Goal: Task Accomplishment & Management: Complete application form

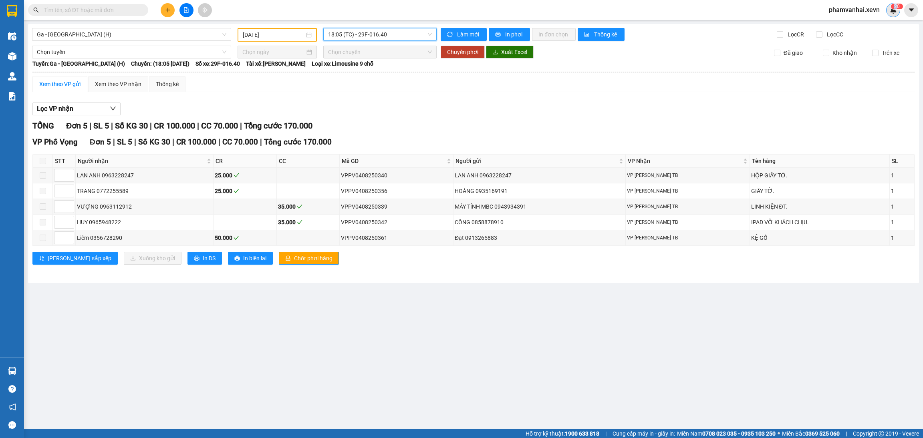
click at [895, 8] on span "2" at bounding box center [895, 7] width 3 height 6
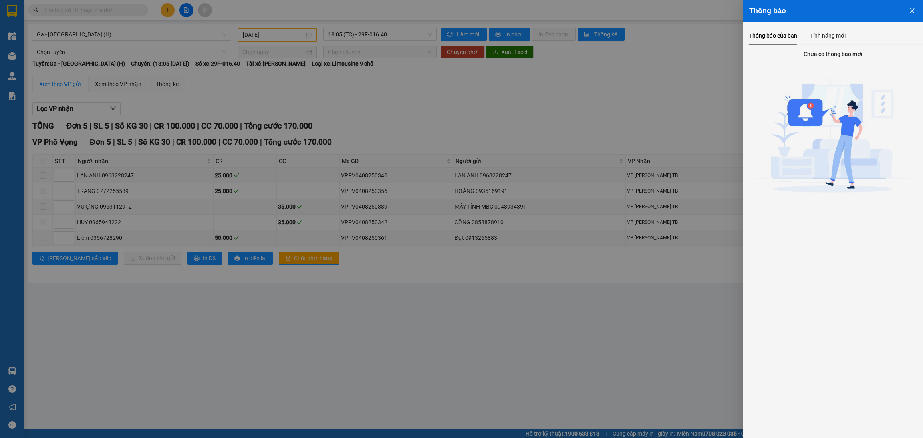
click at [907, 10] on button "Close" at bounding box center [912, 10] width 22 height 20
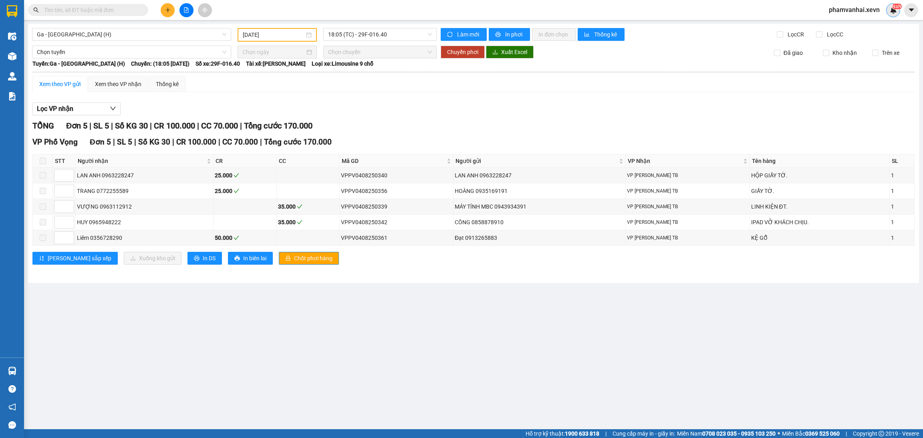
click at [897, 14] on div "NaN" at bounding box center [893, 10] width 14 height 14
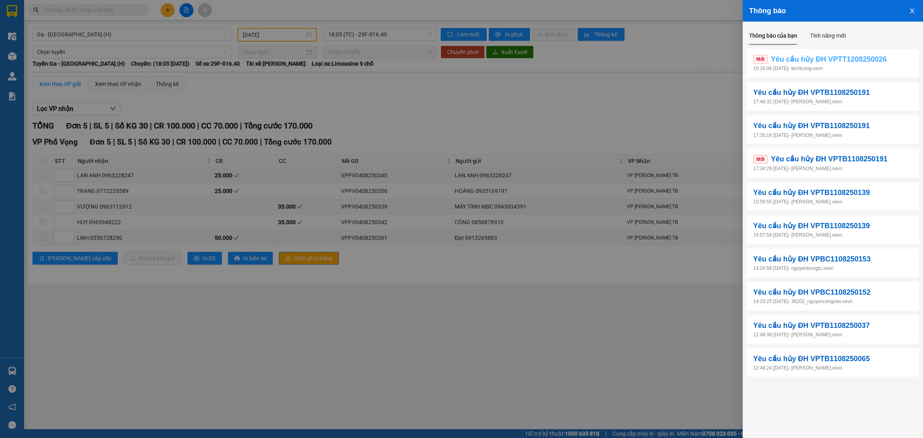
click at [863, 63] on span "Yêu cầu hủy ĐH VPTT1208250026" at bounding box center [828, 59] width 116 height 11
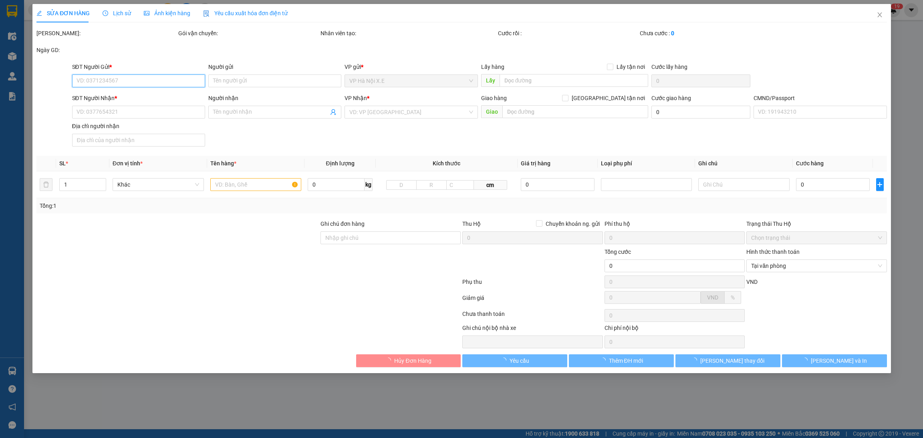
type input "0936285528"
type input "[DEMOGRAPHIC_DATA]"
type input "0989255195"
type input "[PERSON_NAME]"
type input "40.000"
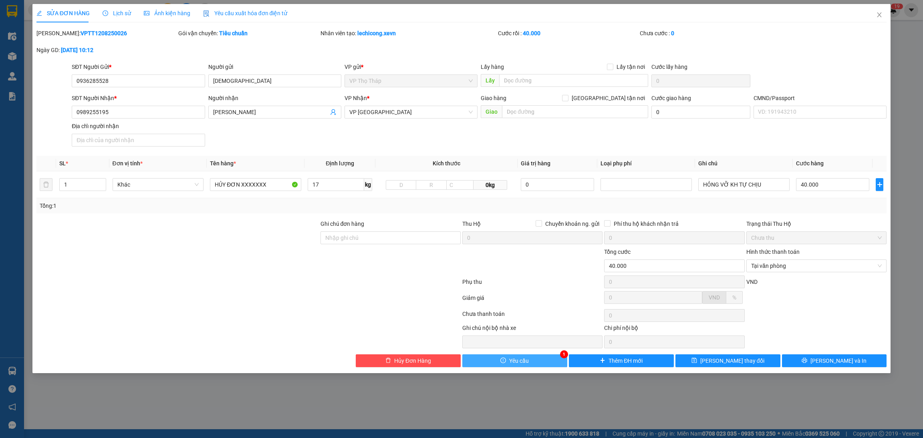
click at [549, 361] on button "Yêu cầu" at bounding box center [514, 360] width 105 height 13
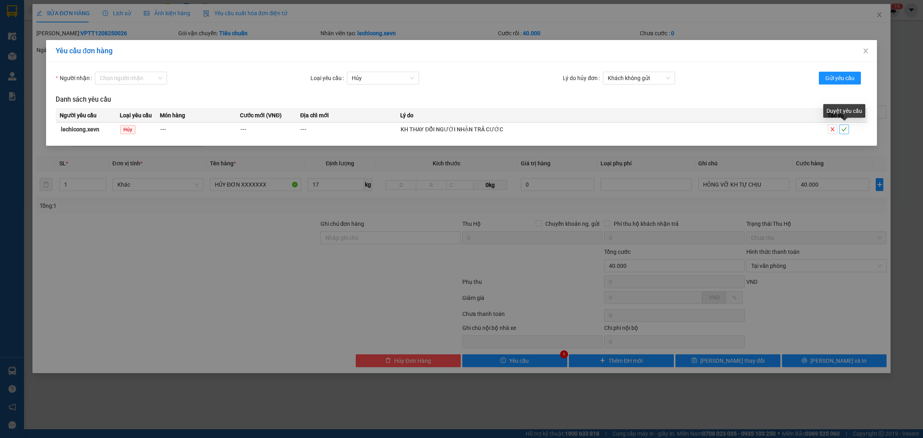
click at [840, 129] on span "check" at bounding box center [843, 130] width 9 height 6
